Goal: Information Seeking & Learning: Learn about a topic

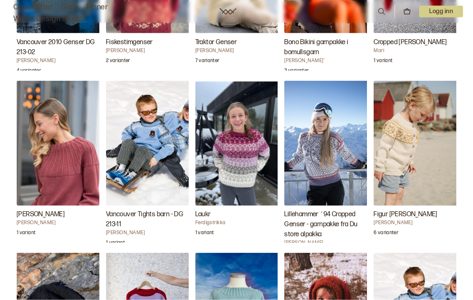
scroll to position [1646, 0]
click at [52, 157] on img "Nolana Genser" at bounding box center [58, 143] width 83 height 125
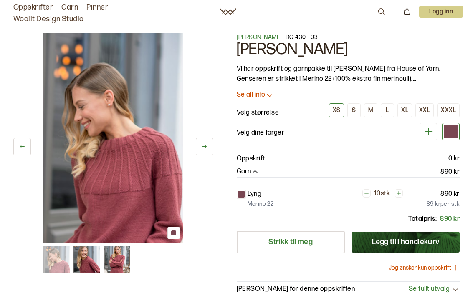
click at [114, 189] on img at bounding box center [113, 137] width 140 height 209
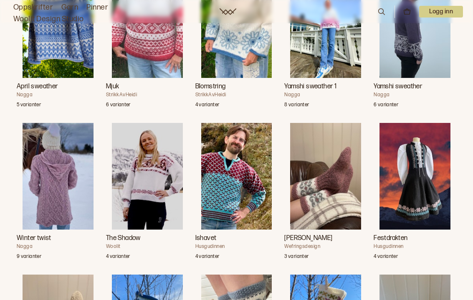
scroll to position [554, 0]
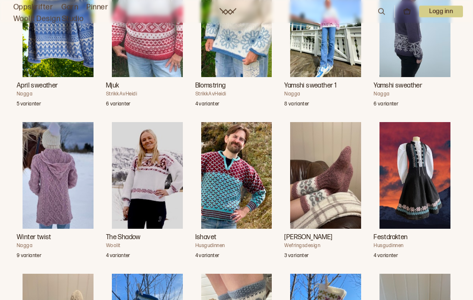
click at [156, 185] on img "The Shadow" at bounding box center [147, 176] width 71 height 106
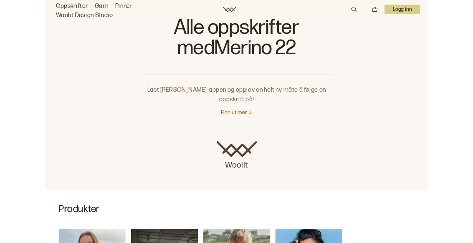
scroll to position [30, 0]
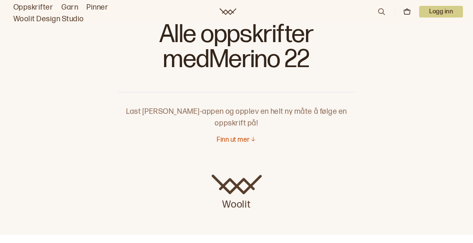
click at [233, 139] on p "Finn ut mer" at bounding box center [232, 140] width 33 height 9
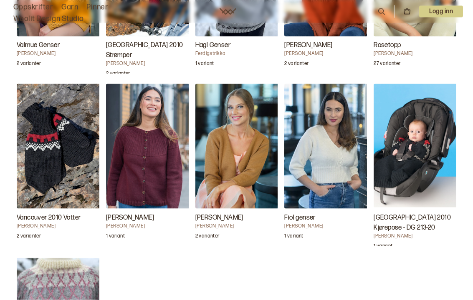
scroll to position [2160, 0]
click at [321, 164] on img "Fiol genser" at bounding box center [325, 145] width 83 height 125
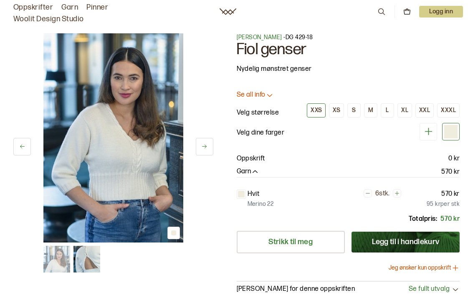
click at [140, 189] on img at bounding box center [113, 137] width 140 height 209
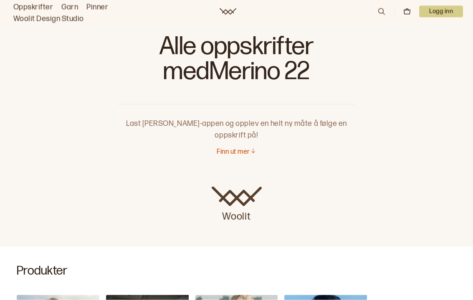
scroll to position [18, 0]
click at [235, 154] on p "Finn ut mer" at bounding box center [232, 152] width 33 height 9
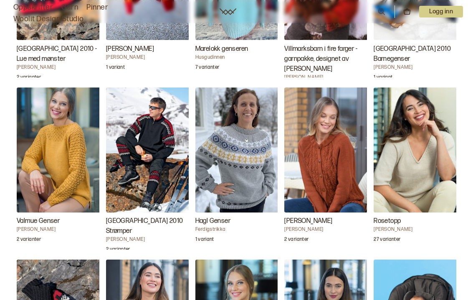
scroll to position [1989, 0]
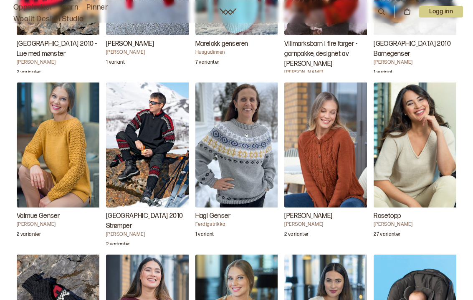
click at [410, 153] on img "Rosetopp" at bounding box center [414, 145] width 83 height 125
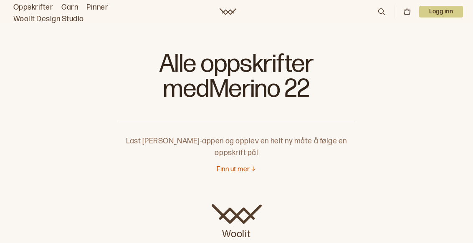
click at [242, 173] on p "Finn ut mer" at bounding box center [232, 170] width 33 height 9
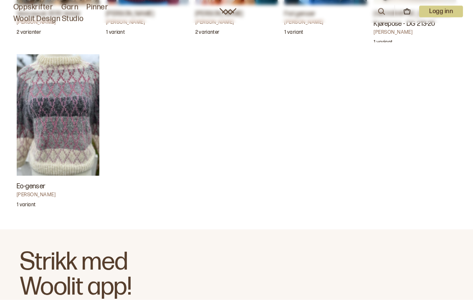
scroll to position [2364, 0]
